Goal: Find contact information

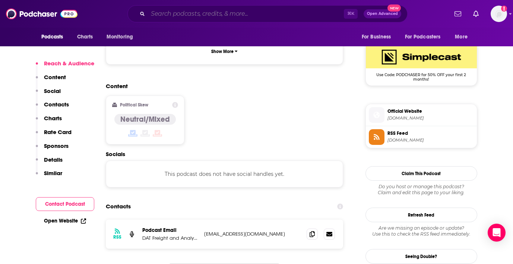
click at [203, 11] on input "Search podcasts, credits, & more..." at bounding box center [246, 14] width 196 height 12
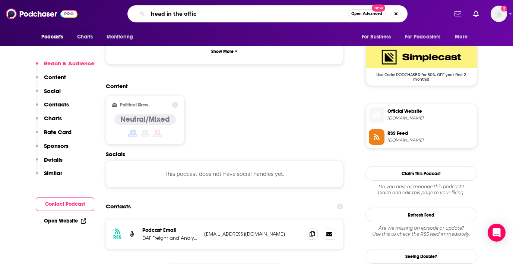
type input "head in the office"
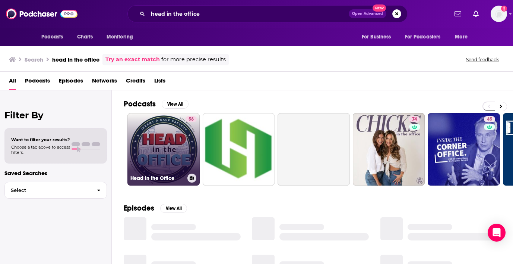
click at [157, 148] on link "58 Head in the Office" at bounding box center [164, 149] width 72 height 72
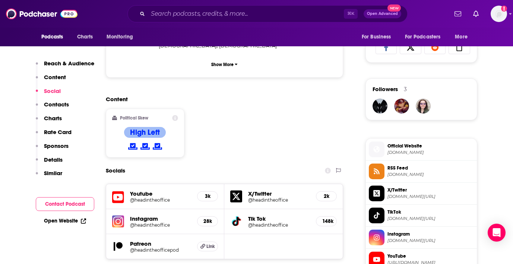
scroll to position [654, 0]
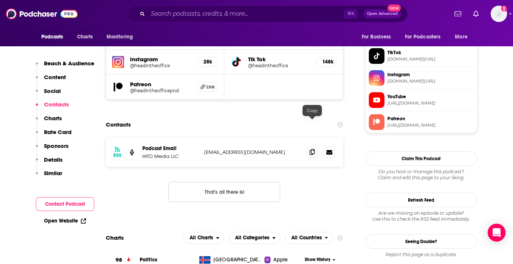
click at [312, 149] on icon at bounding box center [312, 152] width 5 height 6
